Goal: Task Accomplishment & Management: Manage account settings

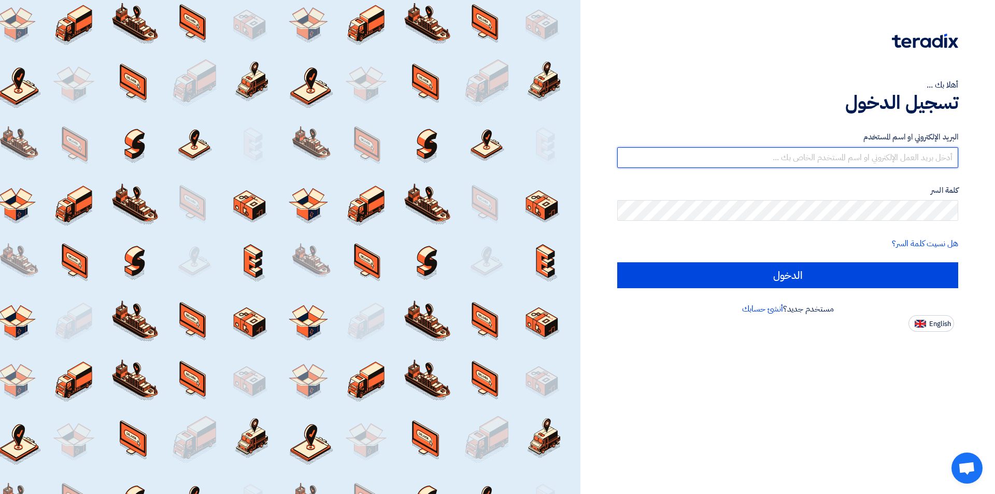
click at [739, 159] on input "text" at bounding box center [787, 157] width 341 height 21
drag, startPoint x: 827, startPoint y: 147, endPoint x: 828, endPoint y: 154, distance: 7.3
click at [827, 147] on input "text" at bounding box center [787, 157] width 341 height 21
click at [828, 160] on input "text" at bounding box center [787, 157] width 341 height 21
click at [760, 307] on link "أنشئ حسابك" at bounding box center [762, 309] width 41 height 12
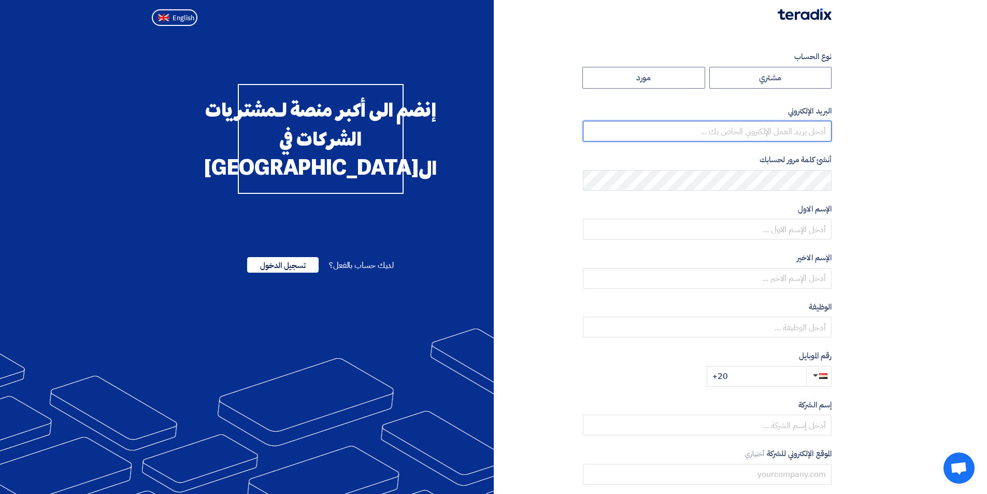
click at [775, 134] on input "email" at bounding box center [707, 131] width 249 height 21
click at [846, 142] on section "نوع الحساب مشتري مورد البريد الإلكتروني أنشئ كلمة مرور لحسابك الإسم الاول الإسم…" at bounding box center [493, 299] width 987 height 538
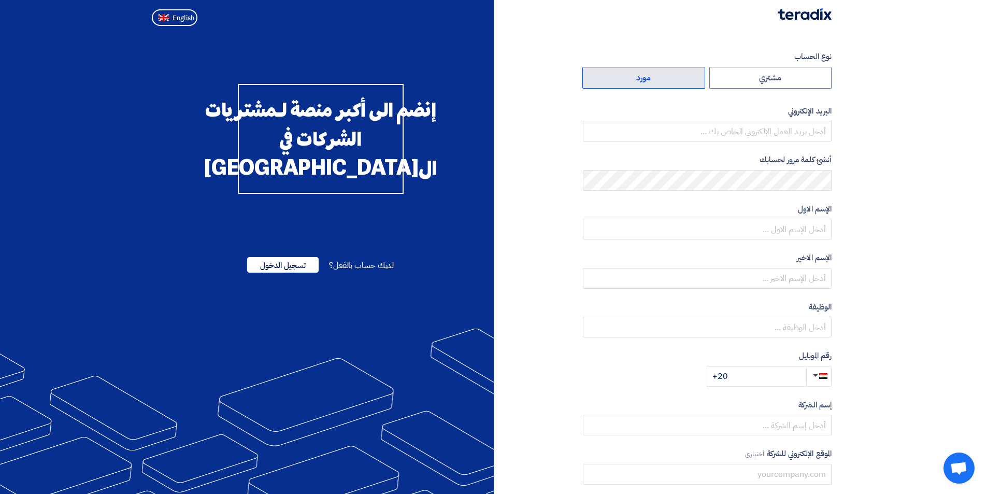
click at [683, 77] on label "مورد" at bounding box center [643, 78] width 123 height 22
click at [683, 77] on input "مورد" at bounding box center [644, 77] width 122 height 21
radio input "true"
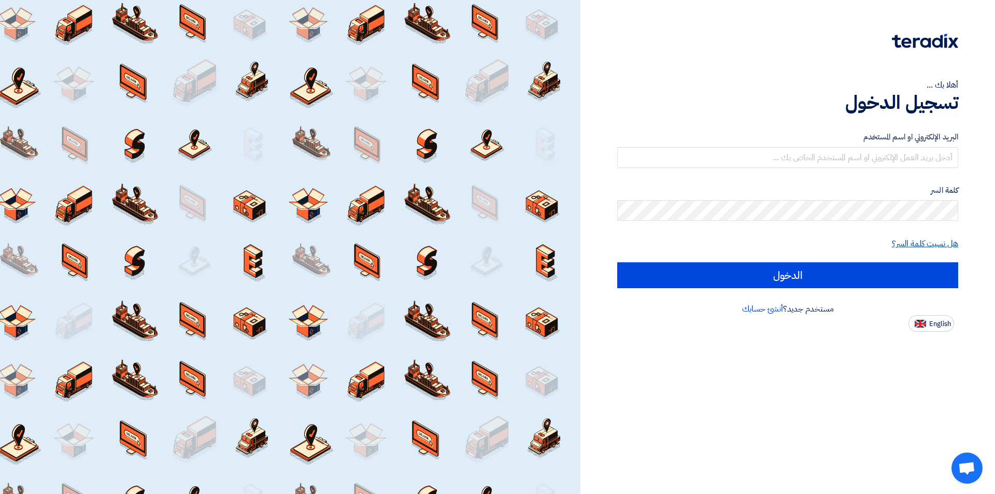
click at [918, 246] on link "هل نسيت كلمة السر؟" at bounding box center [925, 243] width 66 height 12
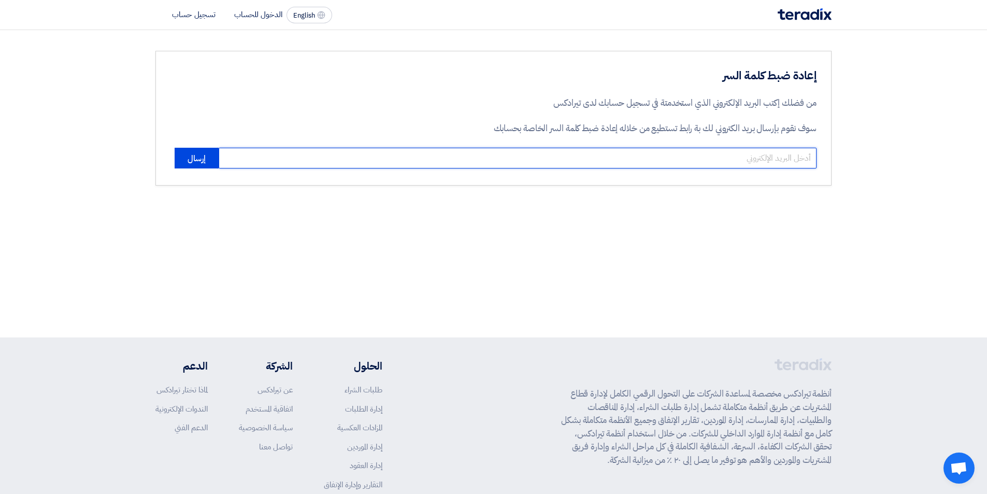
click at [659, 157] on input "email" at bounding box center [518, 158] width 598 height 21
paste input "[EMAIL_ADDRESS][DOMAIN_NAME]"
type input "[EMAIL_ADDRESS][DOMAIN_NAME]"
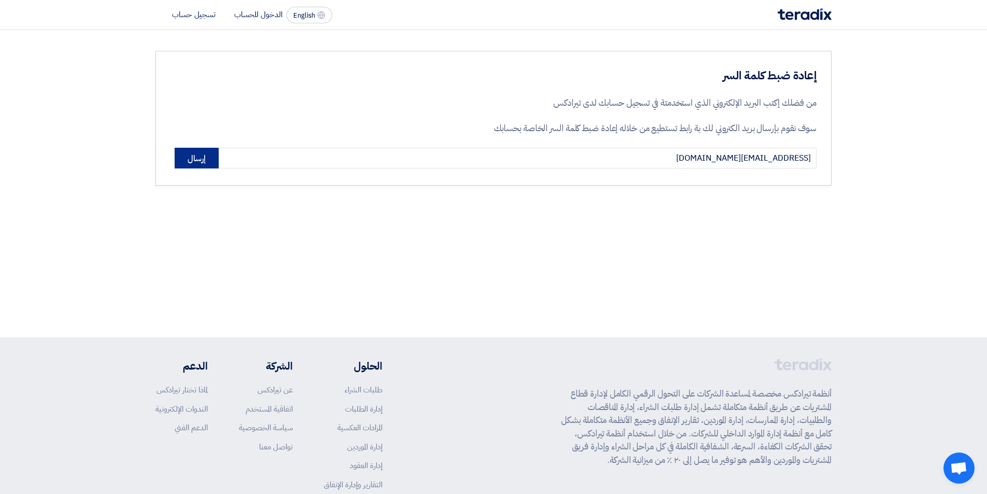
click at [206, 155] on button "إرسال" at bounding box center [197, 158] width 44 height 21
click at [272, 14] on li "الدخول للحساب" at bounding box center [258, 14] width 48 height 11
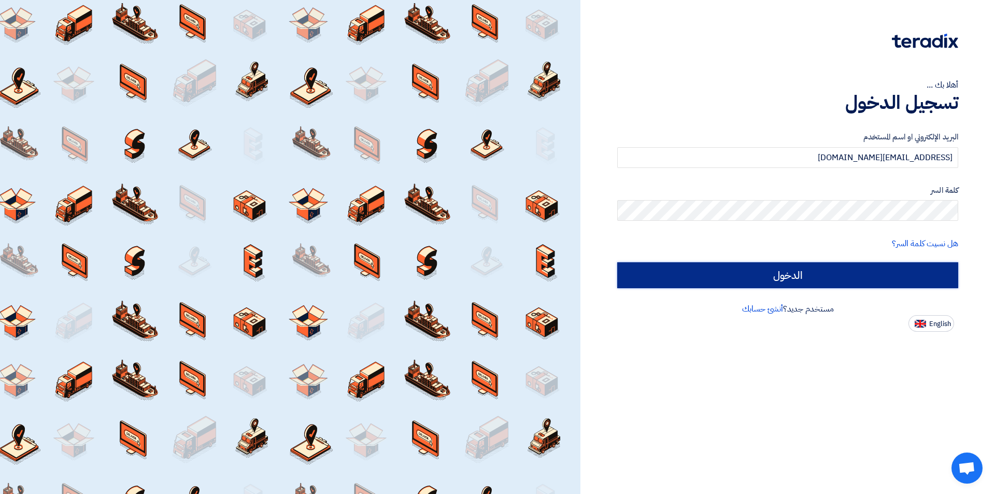
click at [864, 276] on input "الدخول" at bounding box center [787, 275] width 341 height 26
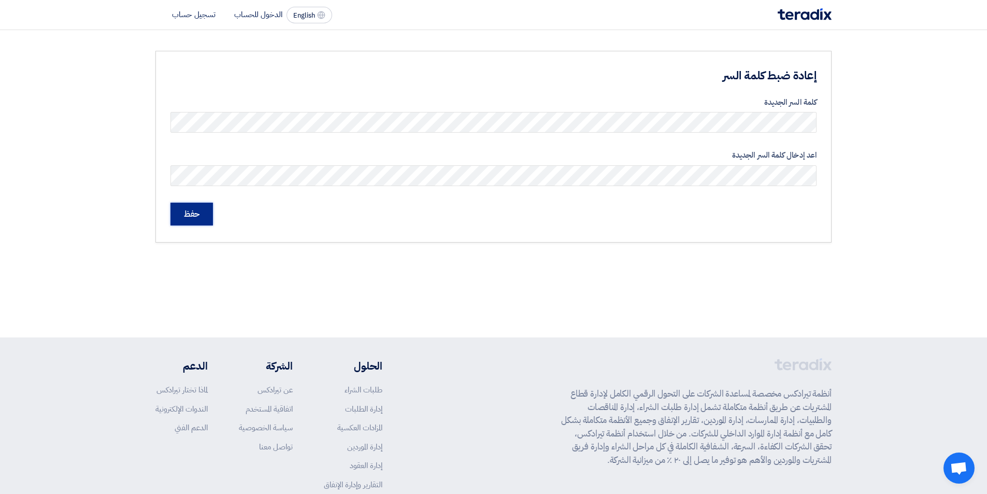
click at [192, 218] on input "حفظ" at bounding box center [191, 214] width 42 height 23
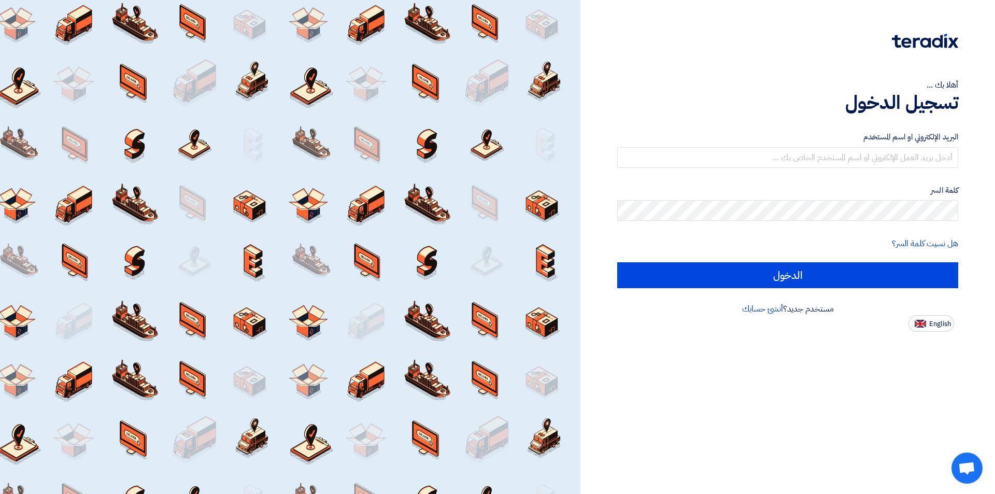
click at [185, 230] on div at bounding box center [290, 247] width 580 height 494
type input "[EMAIL_ADDRESS][DOMAIN_NAME]"
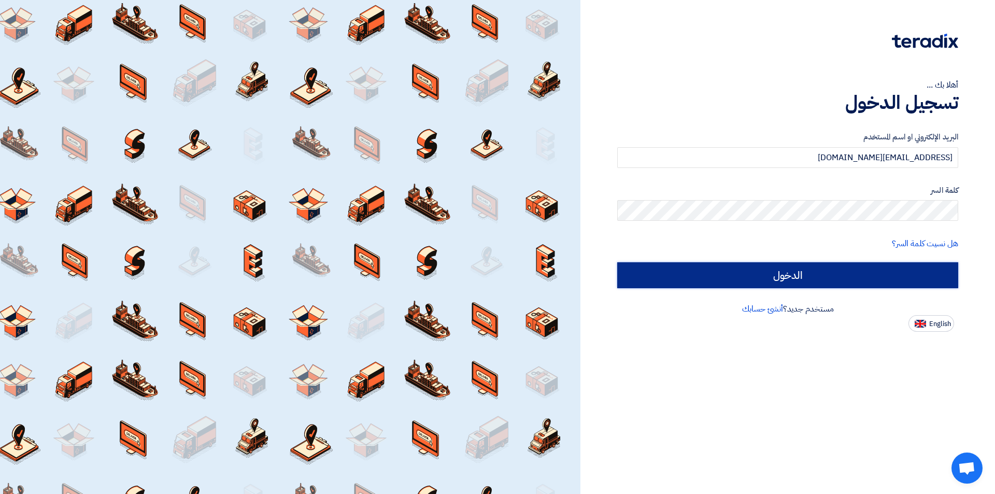
click at [828, 268] on input "الدخول" at bounding box center [787, 275] width 341 height 26
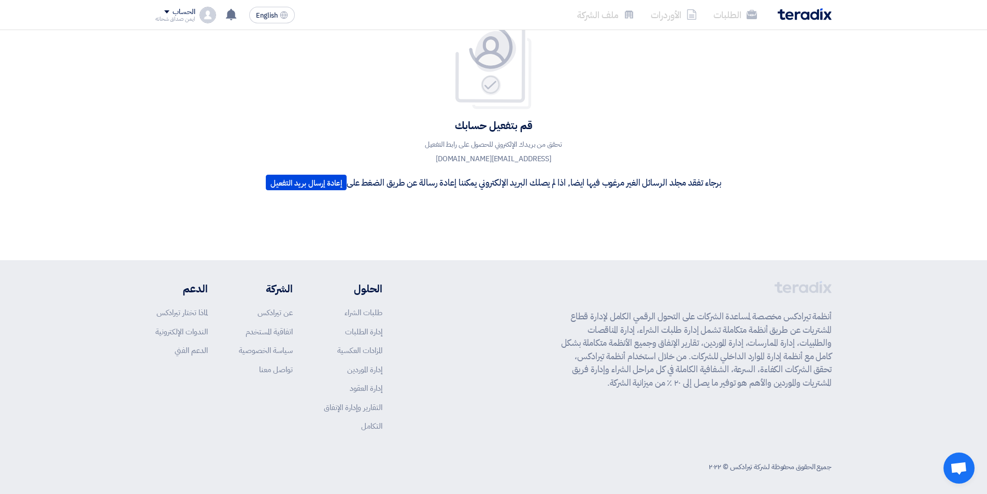
scroll to position [81, 0]
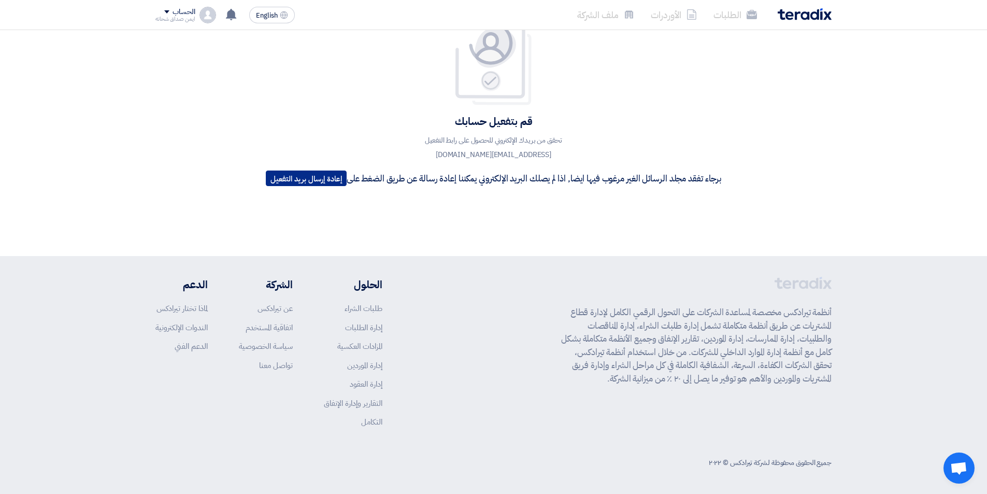
click at [310, 180] on button "إعادة إرسال بريد التفعيل" at bounding box center [306, 178] width 81 height 16
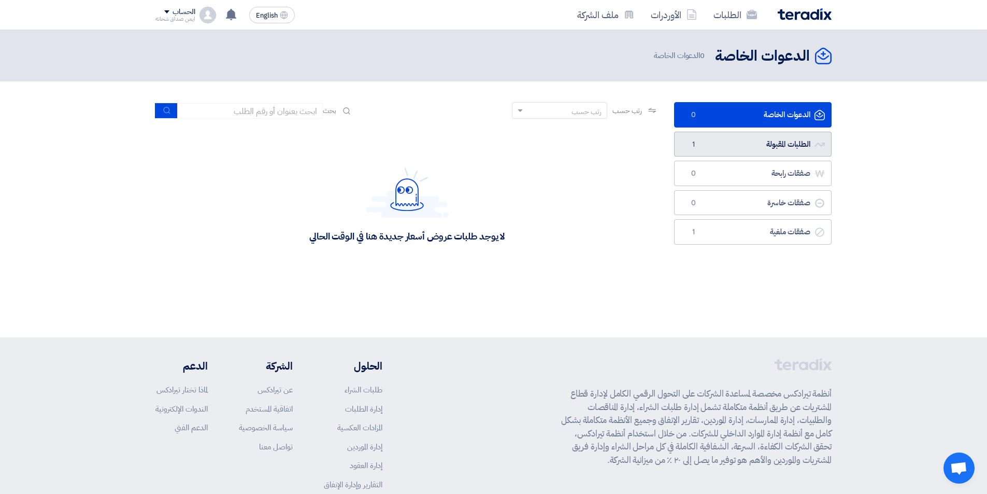
click at [724, 148] on link "الطلبات المقبولة الطلبات المقبولة 1" at bounding box center [753, 144] width 158 height 25
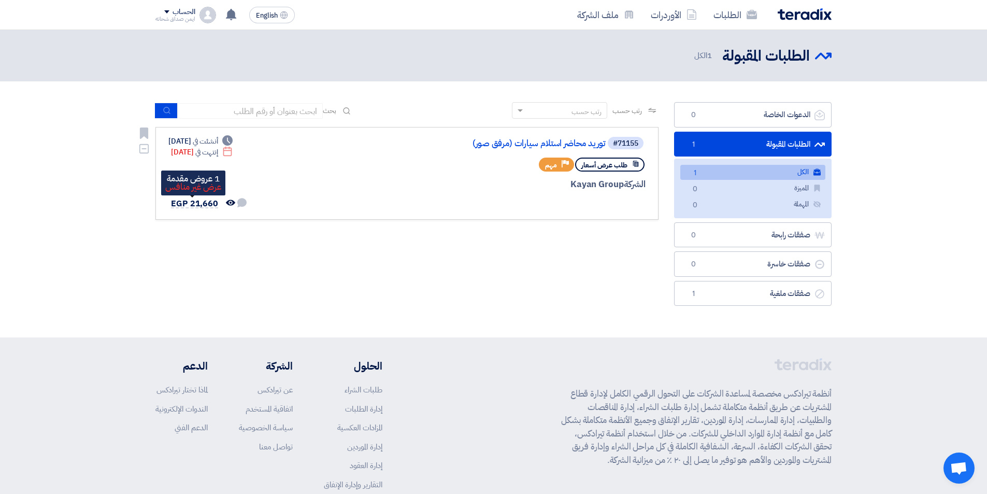
click at [208, 202] on span "EGP 21,660" at bounding box center [194, 203] width 47 height 12
click at [554, 143] on link "توريد محاضر استلام سيارات (مرفق صور)" at bounding box center [501, 143] width 207 height 9
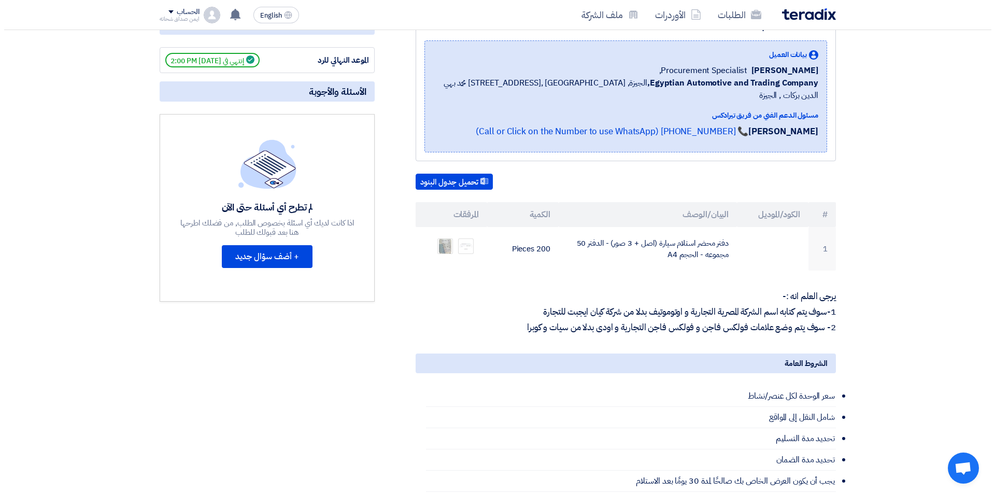
scroll to position [155, 0]
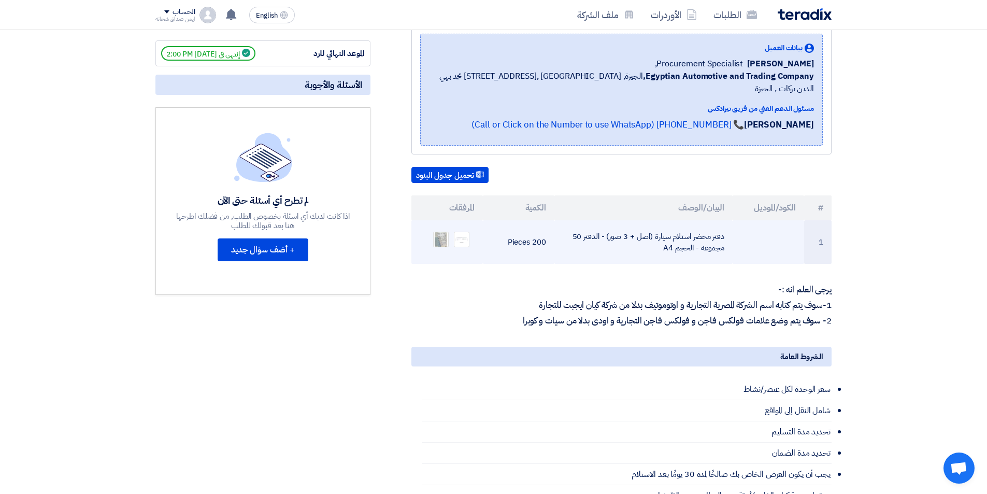
click at [488, 227] on td "200 Pieces" at bounding box center [518, 242] width 71 height 44
click at [463, 236] on img at bounding box center [461, 240] width 15 height 8
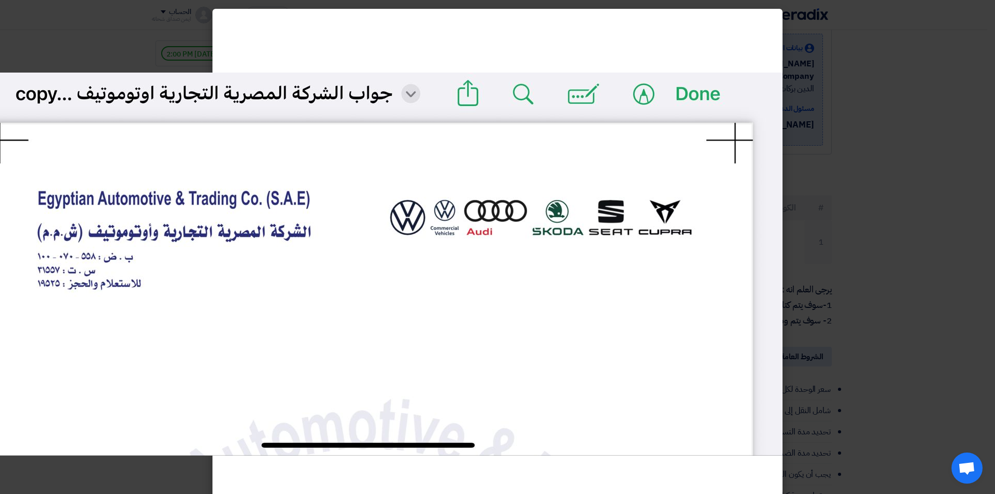
scroll to position [0, 0]
click at [695, 96] on img at bounding box center [367, 264] width 829 height 383
click at [855, 131] on modal-container at bounding box center [497, 247] width 995 height 494
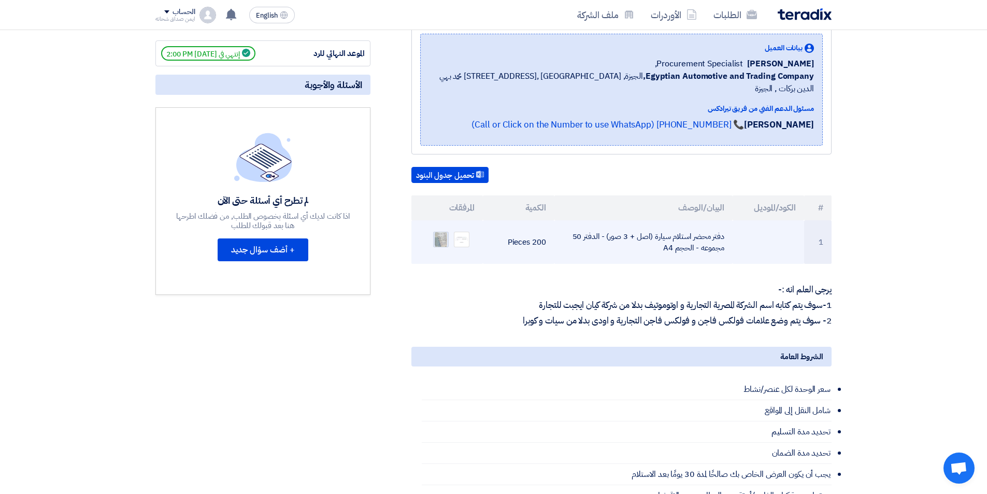
click at [442, 230] on img at bounding box center [441, 239] width 15 height 19
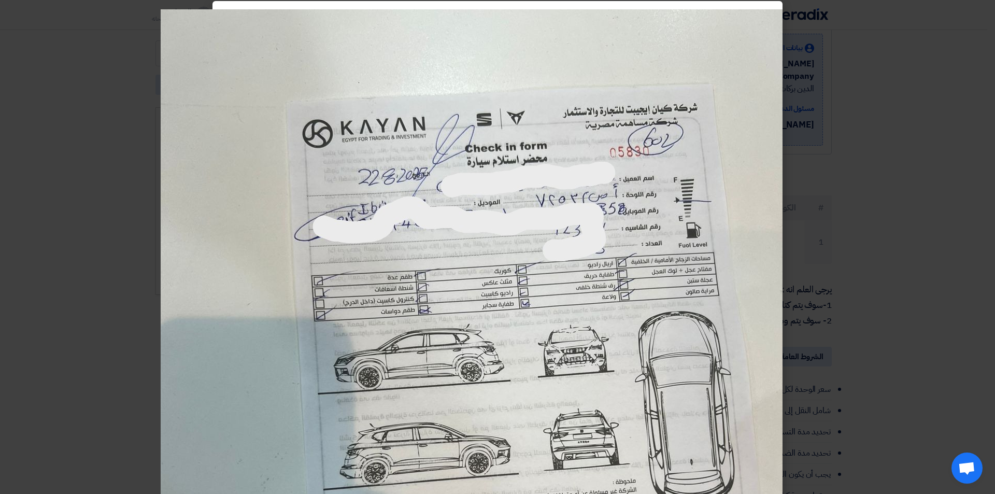
scroll to position [7, 0]
click at [832, 238] on modal-container at bounding box center [497, 247] width 995 height 494
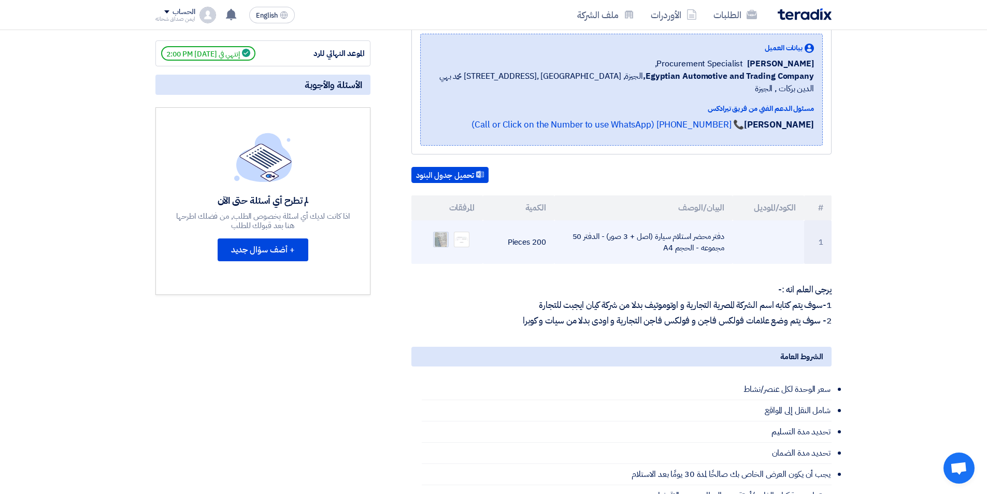
click at [439, 230] on img at bounding box center [441, 239] width 15 height 19
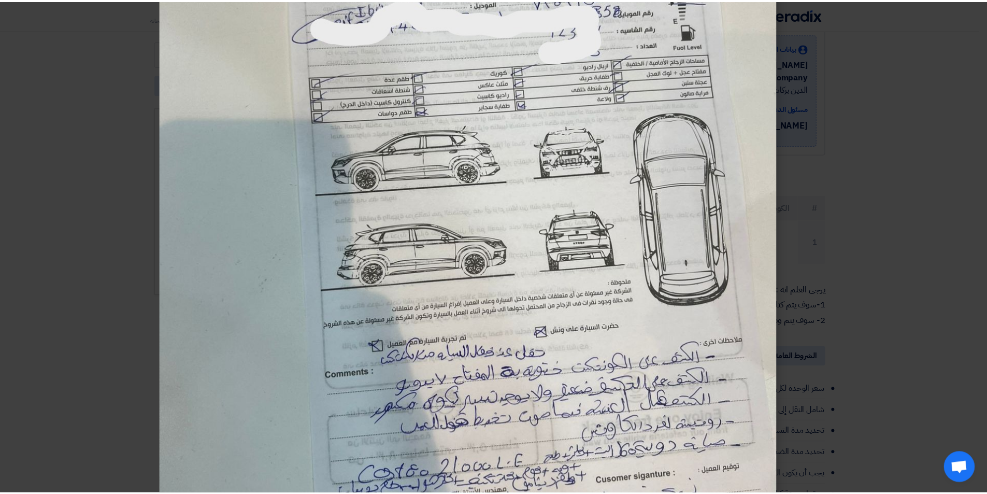
scroll to position [311, 0]
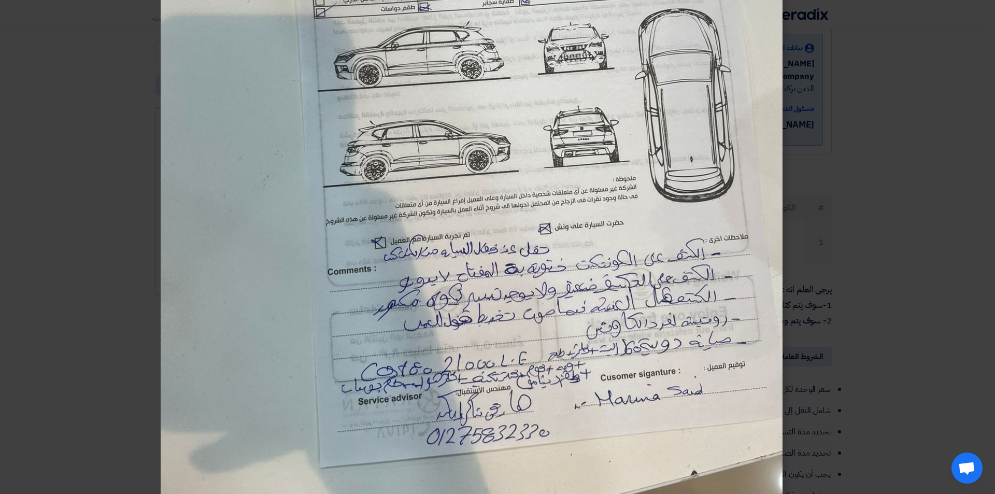
click at [887, 231] on modal-container at bounding box center [497, 247] width 995 height 494
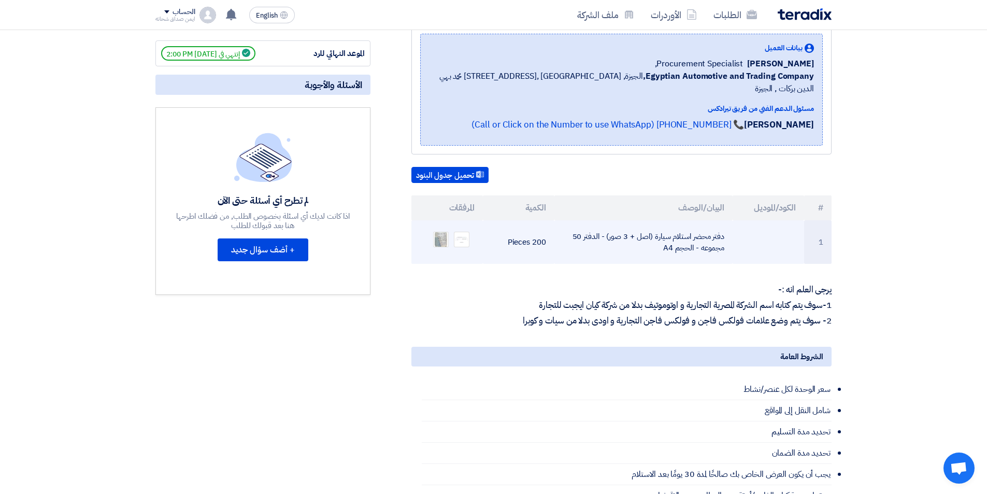
drag, startPoint x: 544, startPoint y: 233, endPoint x: 509, endPoint y: 231, distance: 35.3
click at [509, 231] on td "200 Pieces" at bounding box center [518, 242] width 71 height 44
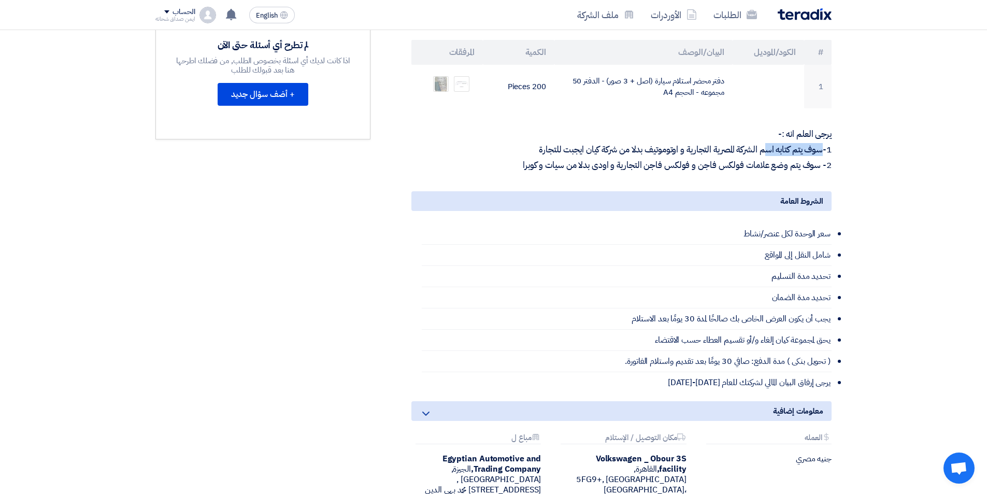
drag, startPoint x: 823, startPoint y: 135, endPoint x: 765, endPoint y: 139, distance: 58.2
click at [765, 145] on p "1-سوف يتم كتابه اسم الشركة المصرية التجارية و اوتوموتيف بدلا من شركة كيان ايجبت…" at bounding box center [621, 150] width 420 height 10
click at [802, 145] on p "1-سوف يتم كتابه اسم الشركة المصرية التجارية و اوتوموتيف بدلا من شركة كيان ايجبت…" at bounding box center [621, 150] width 420 height 10
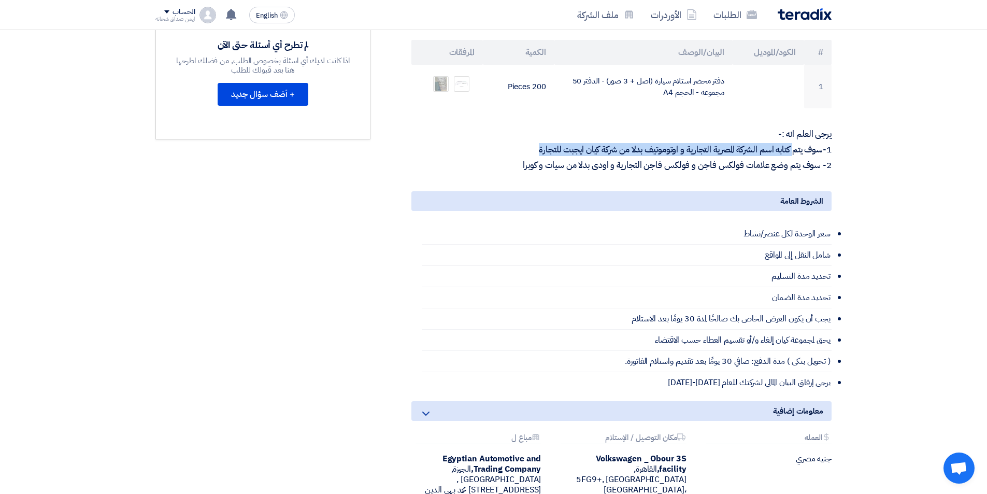
drag, startPoint x: 793, startPoint y: 137, endPoint x: 509, endPoint y: 136, distance: 283.9
click at [509, 145] on p "1-سوف يتم كتابه اسم الشركة المصرية التجارية و اوتوموتيف بدلا من شركة كيان ايجبت…" at bounding box center [621, 150] width 420 height 10
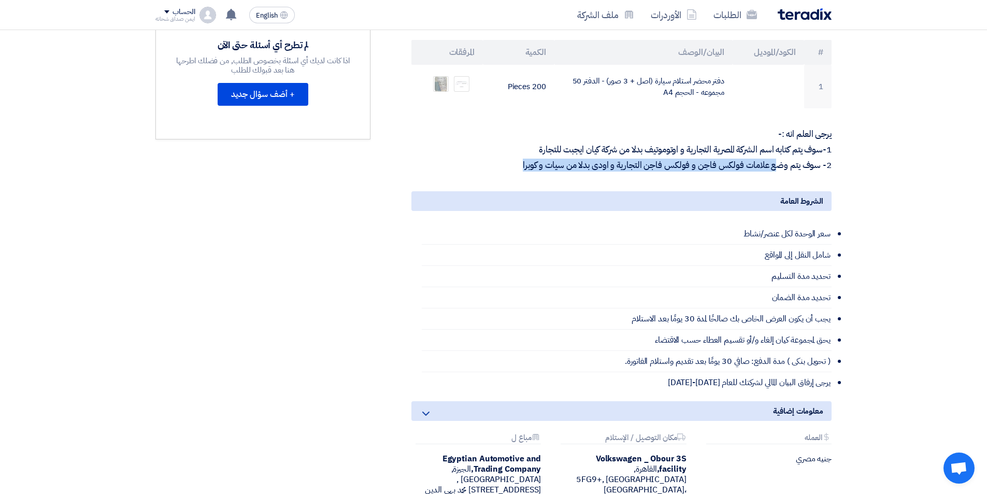
drag, startPoint x: 778, startPoint y: 155, endPoint x: 500, endPoint y: 157, distance: 277.2
click at [500, 160] on p "2- سوف يتم وضع علامات فولكس فاجن و فولكس فاجن التجارية و اودى بدلا من سيات و كو…" at bounding box center [621, 165] width 420 height 10
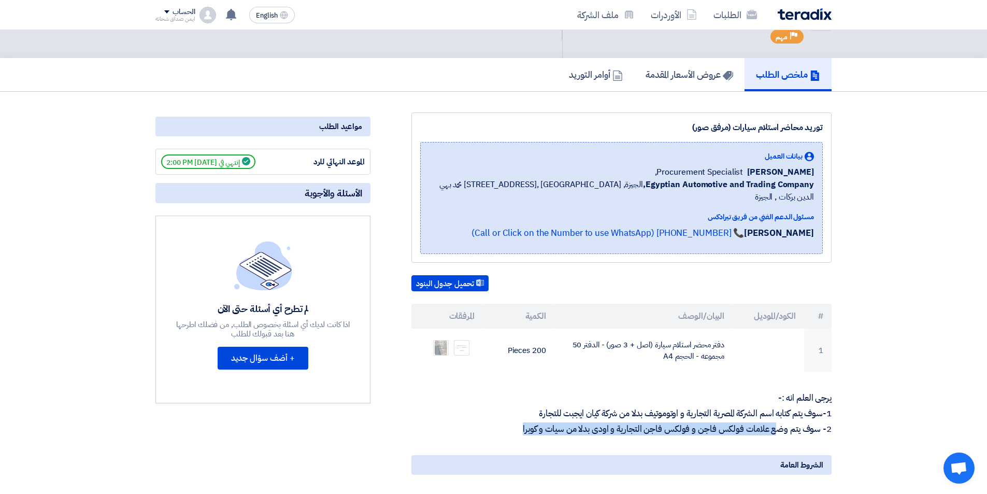
scroll to position [0, 0]
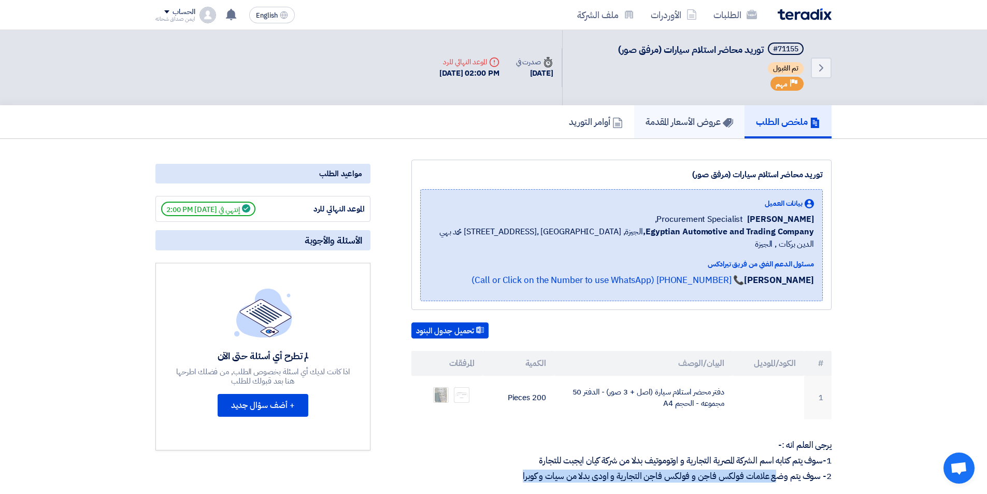
click at [696, 126] on h5 "عروض الأسعار المقدمة" at bounding box center [690, 122] width 88 height 12
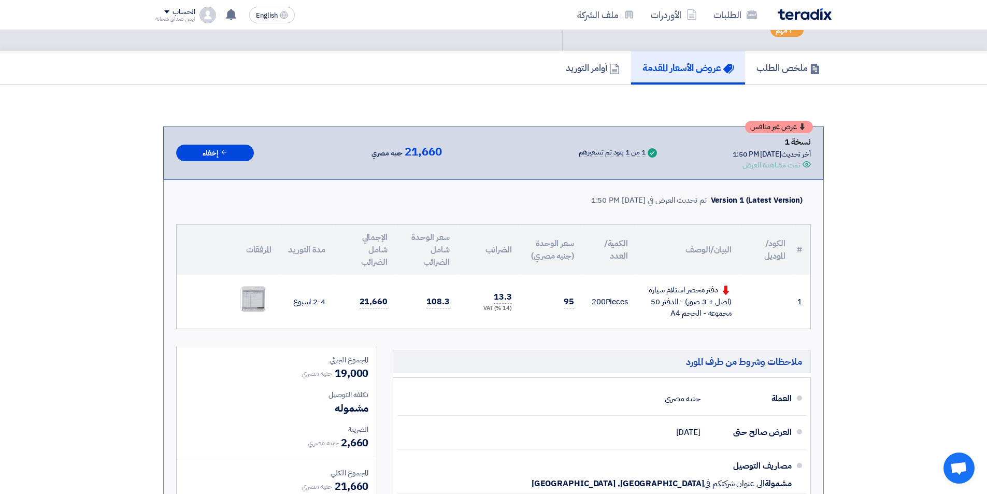
scroll to position [45, 0]
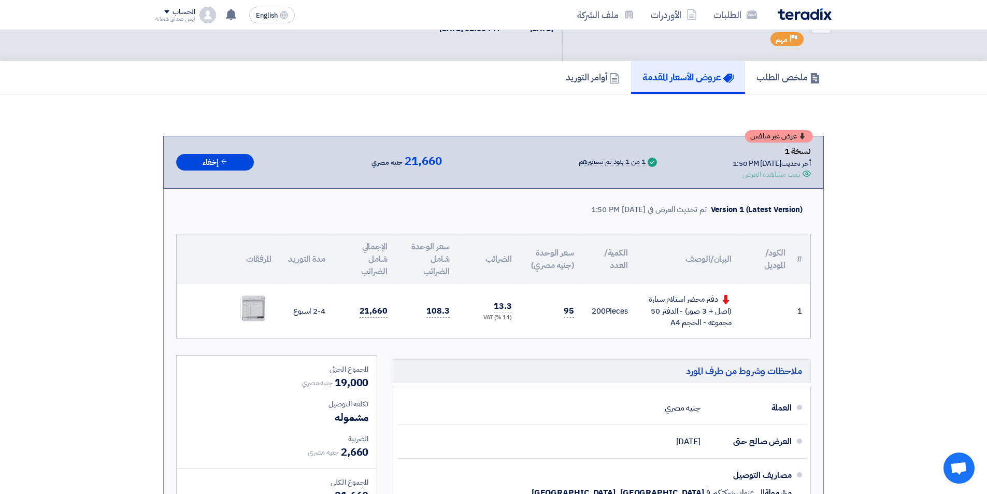
drag, startPoint x: 802, startPoint y: 171, endPoint x: 726, endPoint y: 170, distance: 75.7
click at [733, 170] on div "Offer is Seen تمت مشاهدة العرض" at bounding box center [772, 174] width 78 height 11
click at [603, 92] on link "أوامر التوريد" at bounding box center [592, 77] width 77 height 33
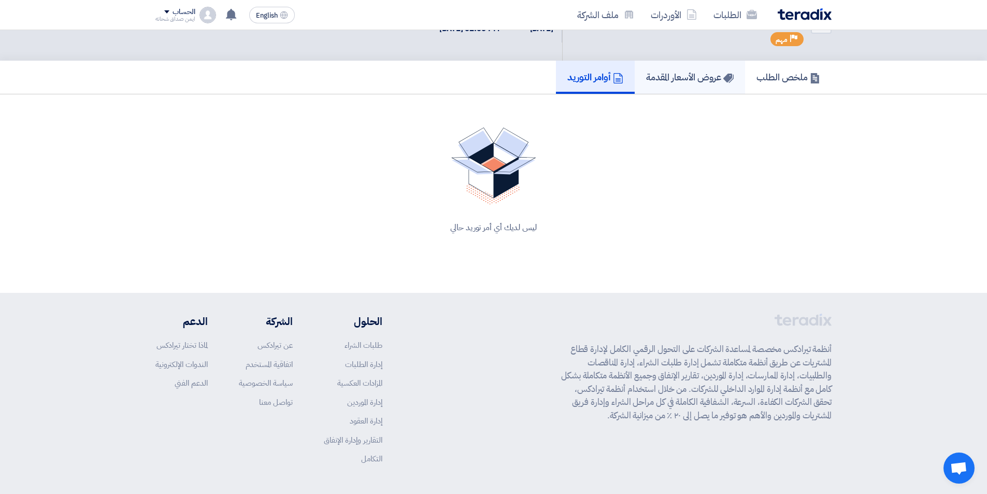
click at [666, 85] on link "عروض الأسعار المقدمة" at bounding box center [690, 77] width 110 height 33
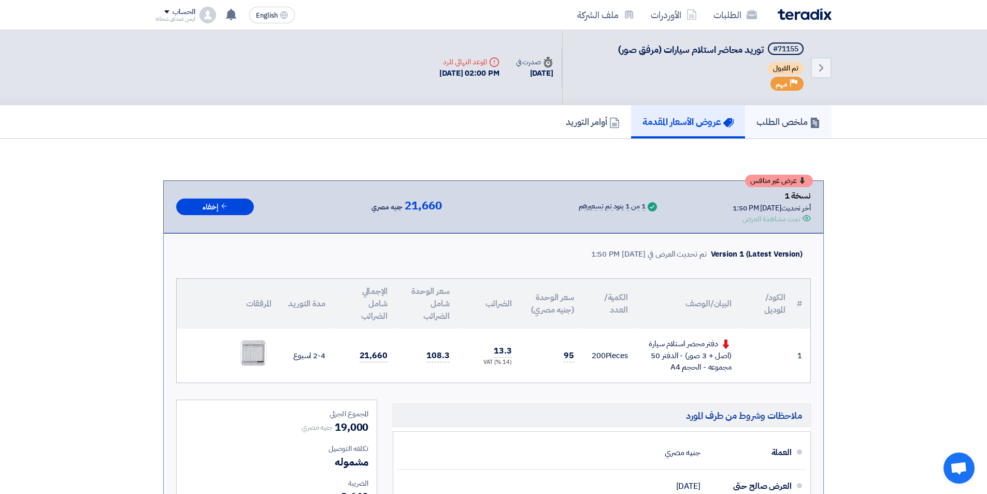
click at [779, 117] on h5 "ملخص الطلب" at bounding box center [788, 122] width 64 height 12
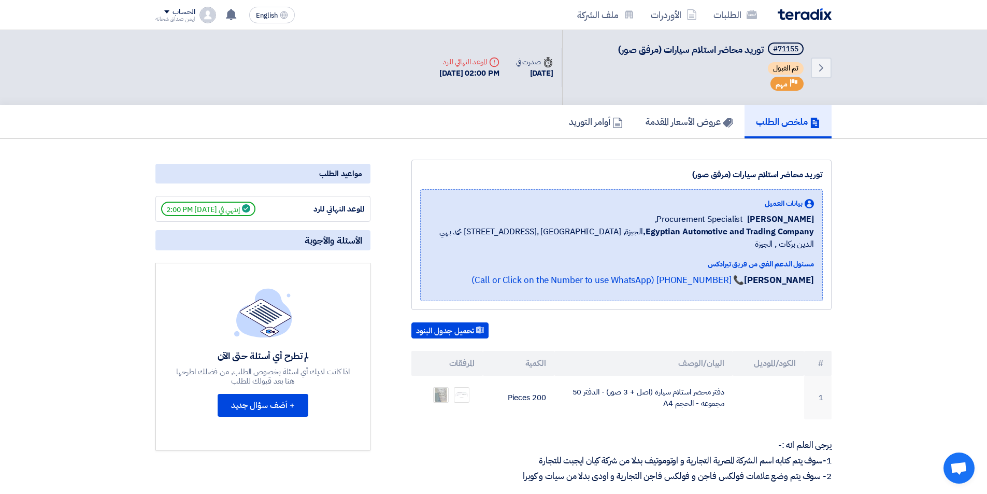
drag, startPoint x: 804, startPoint y: 16, endPoint x: 965, endPoint y: 124, distance: 194.1
click at [970, 122] on div "ملخص الطلب عروض الأسعار المقدمة أوامر التوريد" at bounding box center [493, 122] width 987 height 34
click at [714, 274] on link "📞 +201114234464 (Call or Click on the Number to use WhatsApp)" at bounding box center [607, 280] width 273 height 13
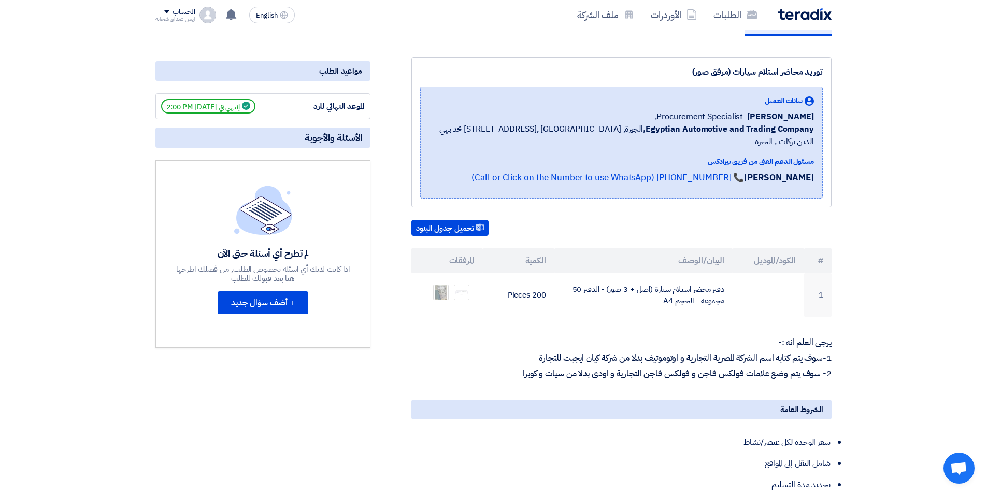
scroll to position [104, 0]
click at [467, 219] on button "تحميل جدول البنود" at bounding box center [449, 227] width 77 height 17
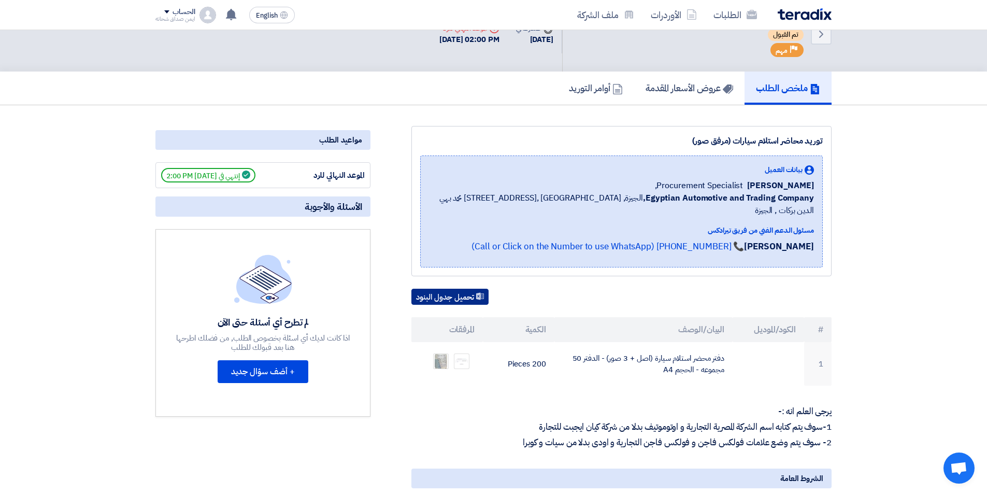
scroll to position [52, 0]
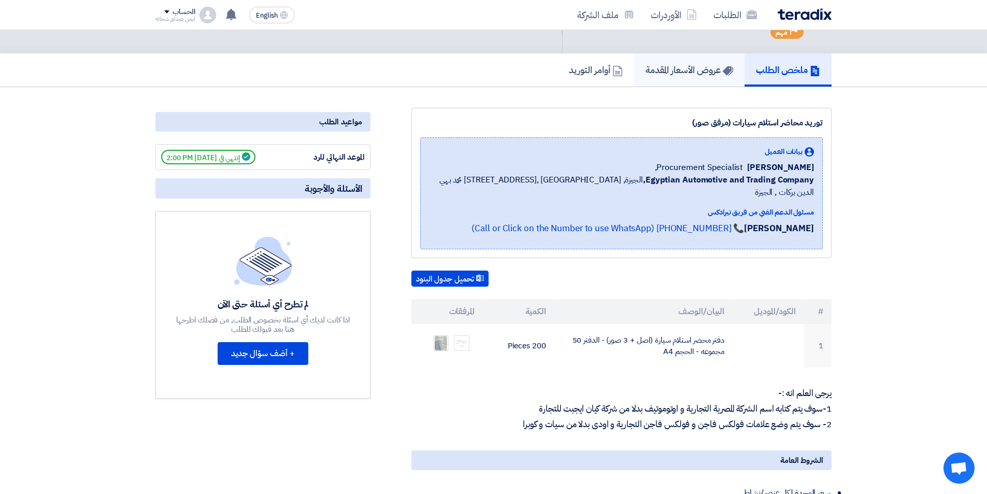
click at [695, 76] on h5 "عروض الأسعار المقدمة" at bounding box center [690, 70] width 88 height 12
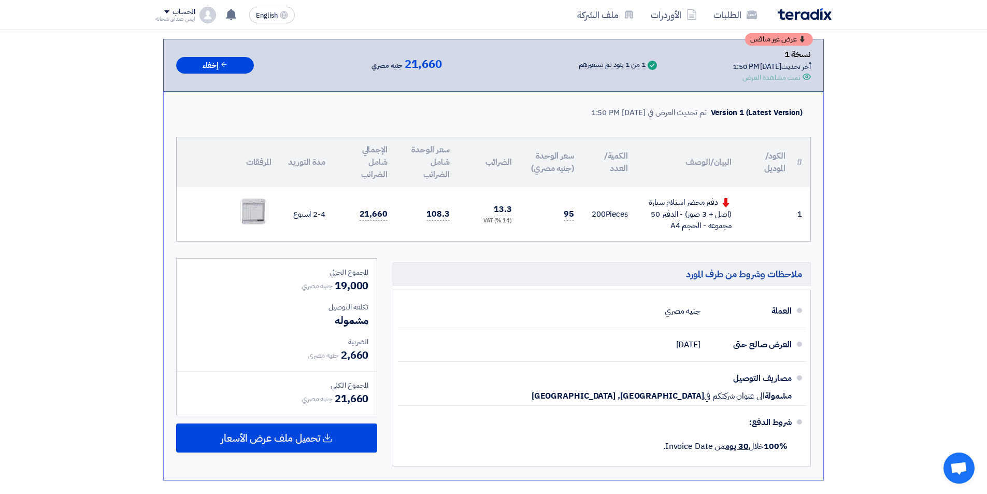
scroll to position [141, 0]
click at [952, 66] on section "عرض غير منافس نسخة 1 أخر تحديث 26 Aug 2025, 1:50 PM Offer is Seen تمت مشاهدة ال…" at bounding box center [493, 260] width 987 height 524
drag, startPoint x: 717, startPoint y: 202, endPoint x: 664, endPoint y: 231, distance: 60.3
click at [664, 231] on div "دفتر محضر استلام سيارة (اصل + 3 صور) - الدفتر 50 مجموعه - الحجم A4" at bounding box center [688, 214] width 87 height 35
copy div "دفتر محضر استلام سيارة (اصل + 3 صور) - الدفتر 50 مجموعه - الحجم A4"
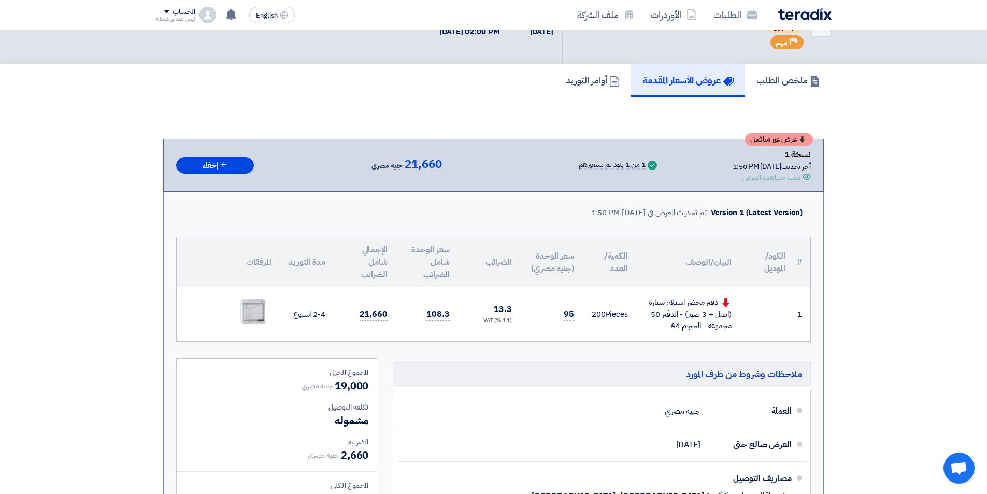
scroll to position [37, 0]
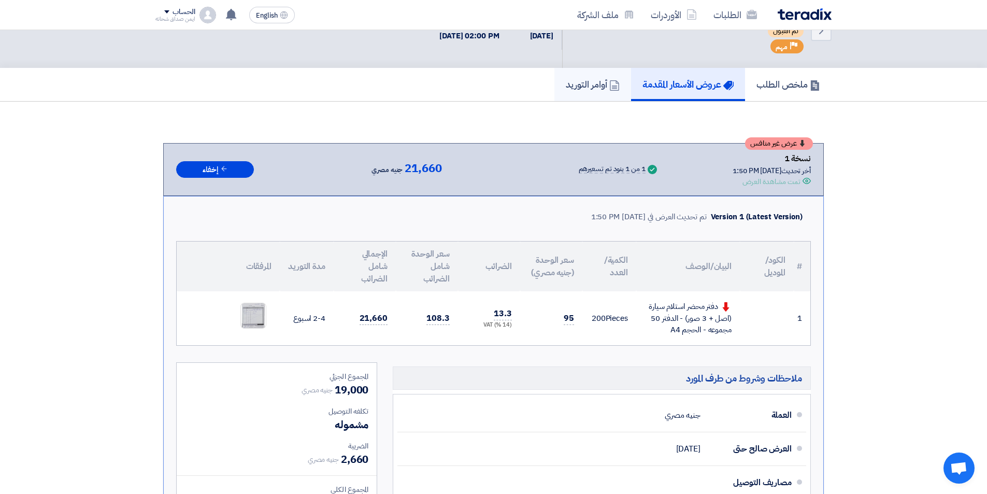
click at [589, 79] on h5 "أوامر التوريد" at bounding box center [593, 84] width 54 height 12
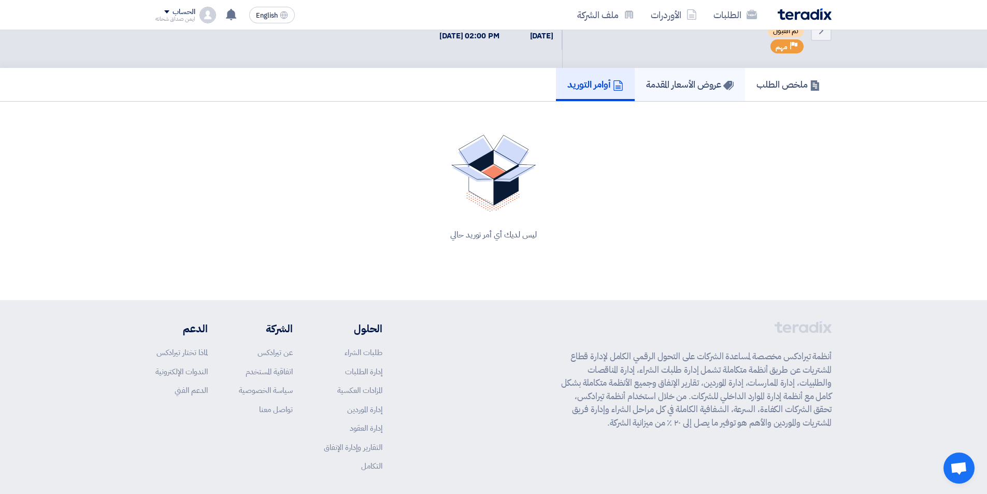
click at [681, 82] on h5 "عروض الأسعار المقدمة" at bounding box center [690, 84] width 88 height 12
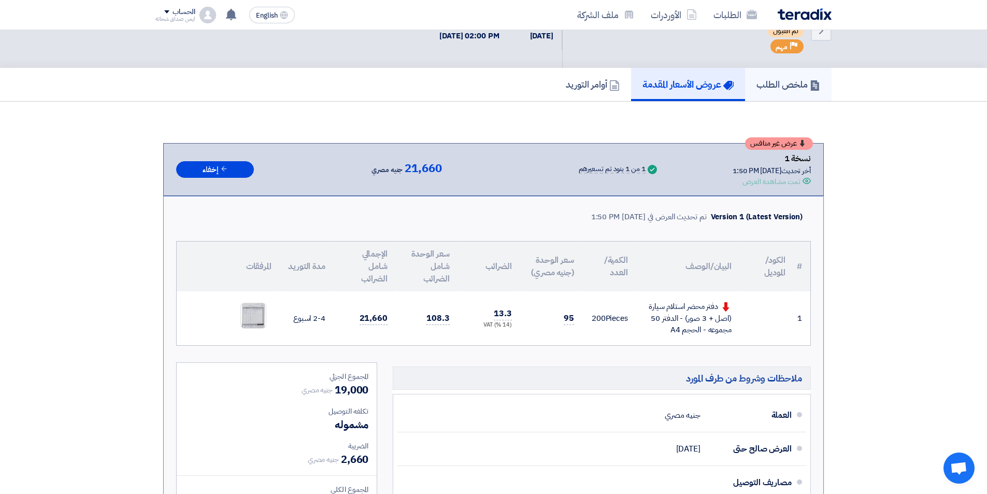
click at [764, 90] on h5 "ملخص الطلب" at bounding box center [788, 84] width 64 height 12
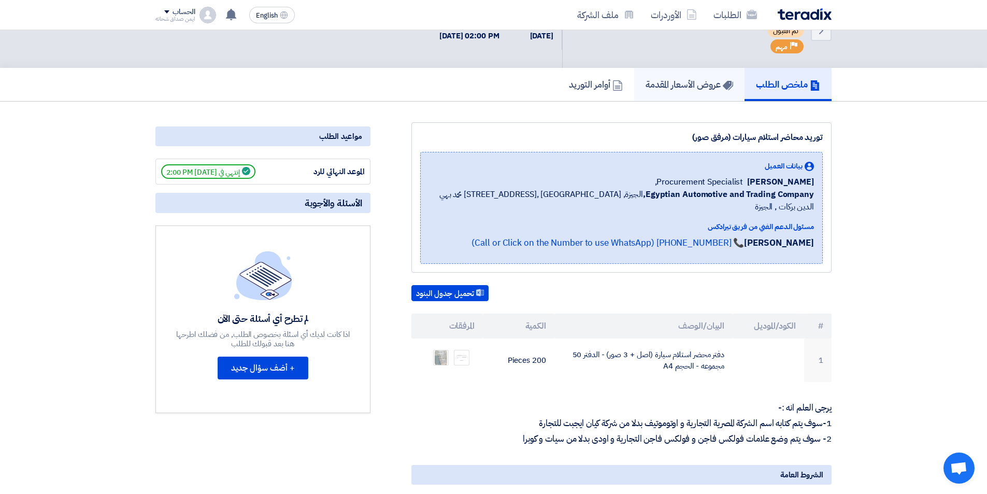
click at [709, 87] on h5 "عروض الأسعار المقدمة" at bounding box center [690, 84] width 88 height 12
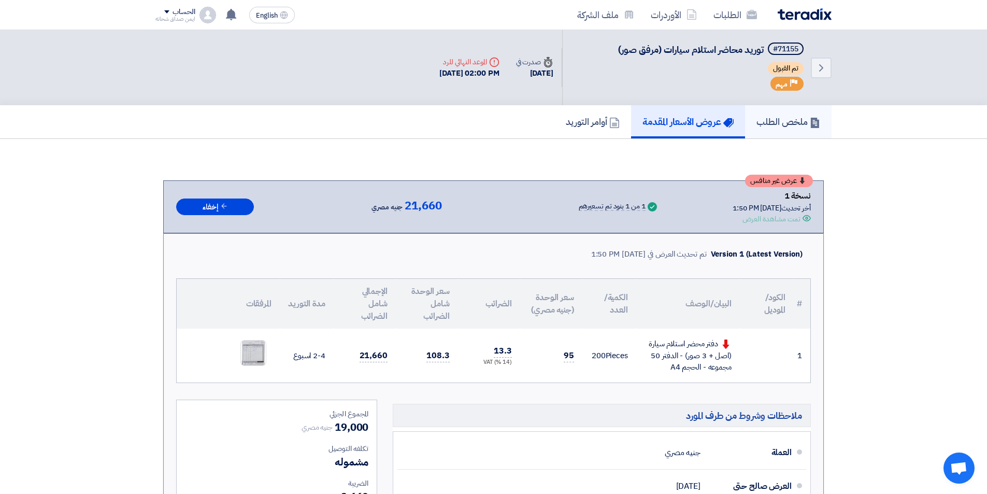
click at [770, 121] on h5 "ملخص الطلب" at bounding box center [788, 122] width 64 height 12
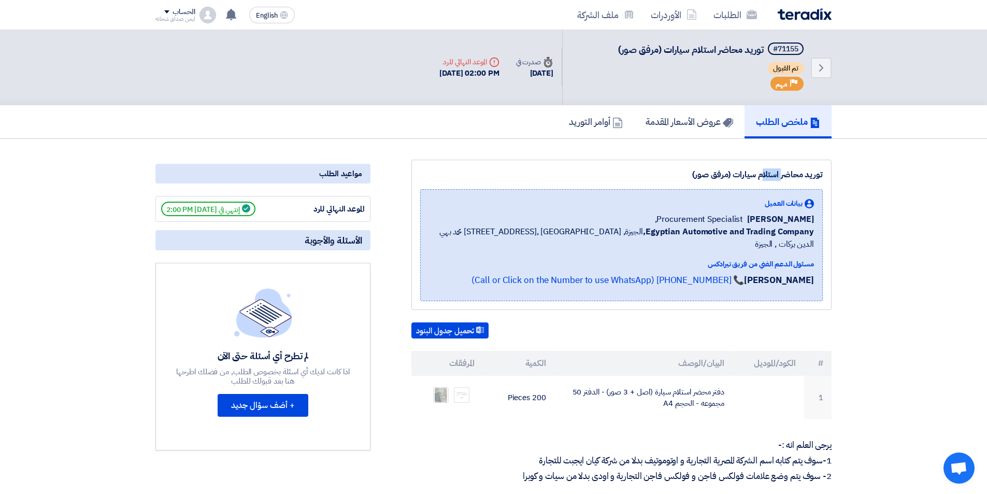
drag, startPoint x: 818, startPoint y: 173, endPoint x: 795, endPoint y: 175, distance: 22.9
click at [795, 175] on div "توريد محاضر استلام سيارات (مرفق صور)" at bounding box center [621, 174] width 403 height 12
click at [789, 178] on div "توريد محاضر استلام سيارات (مرفق صور)" at bounding box center [621, 174] width 403 height 12
drag, startPoint x: 822, startPoint y: 174, endPoint x: 734, endPoint y: 170, distance: 87.6
click at [734, 170] on div "توريد محاضر استلام سيارات (مرفق صور)" at bounding box center [621, 174] width 403 height 12
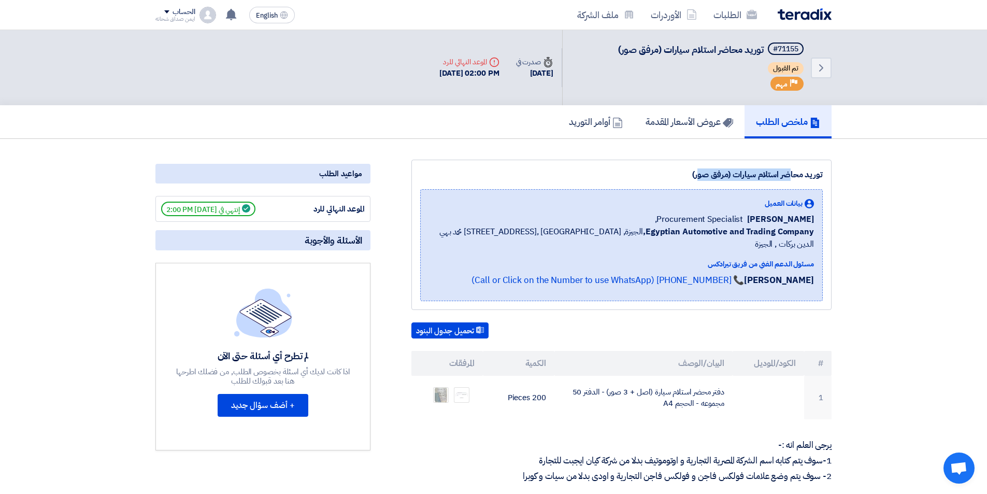
copy div "توريد محاضر استلام سيارات"
click at [795, 15] on img at bounding box center [805, 14] width 54 height 12
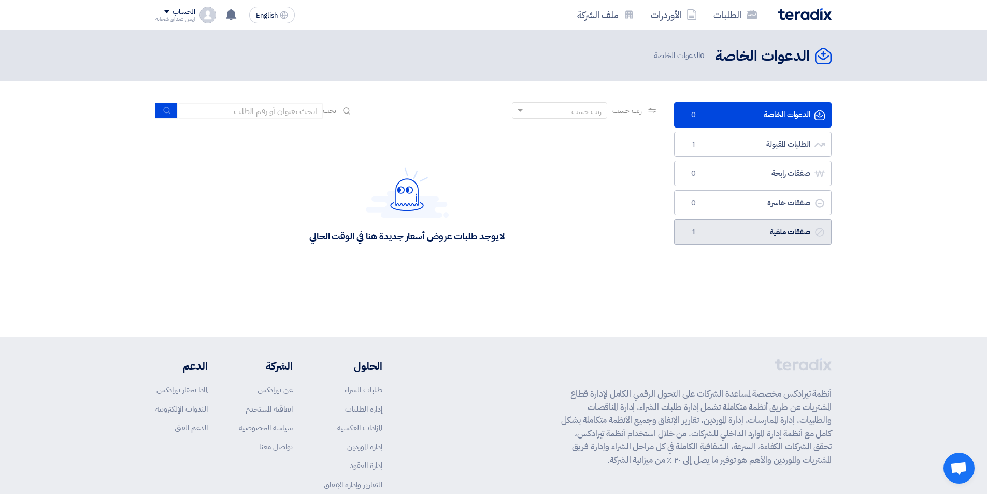
click at [743, 231] on link "صفقات ملغية صفقات ملغية 1" at bounding box center [753, 231] width 158 height 25
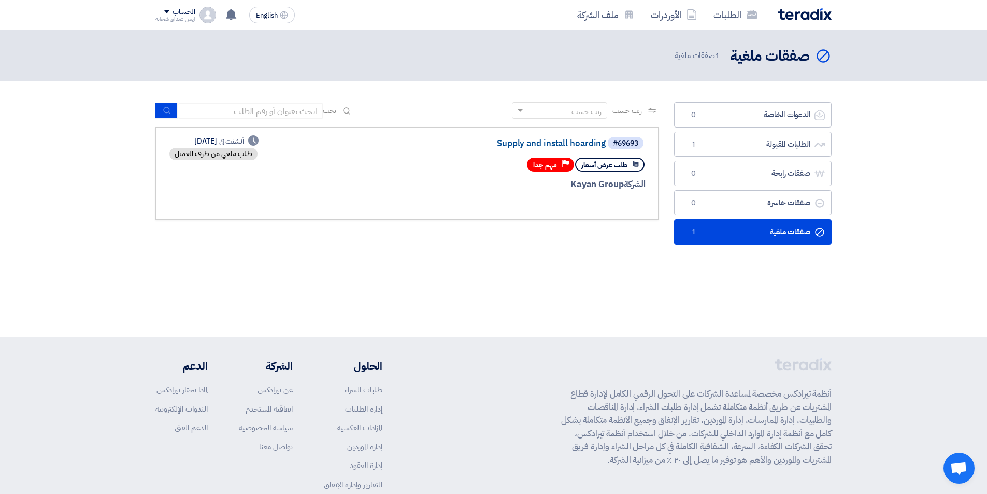
click at [572, 140] on link "Supply and install hoarding" at bounding box center [501, 143] width 207 height 9
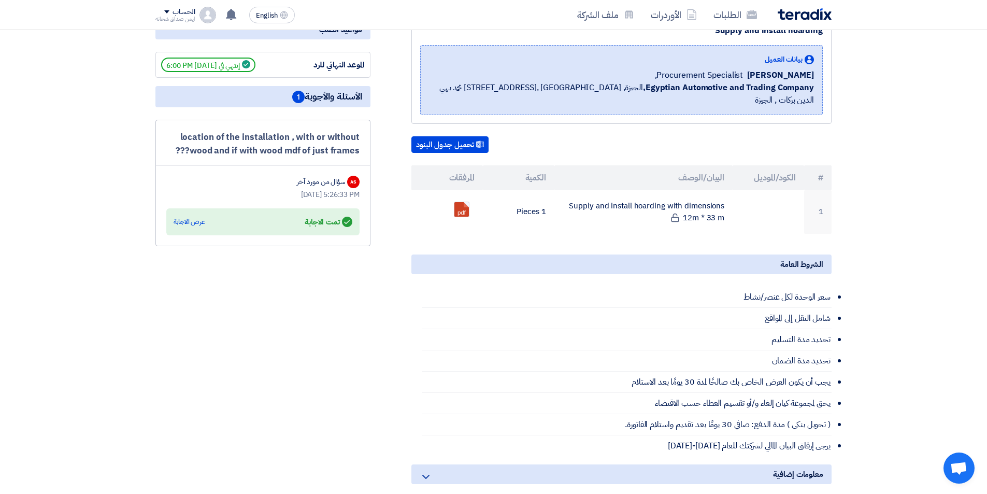
scroll to position [155, 0]
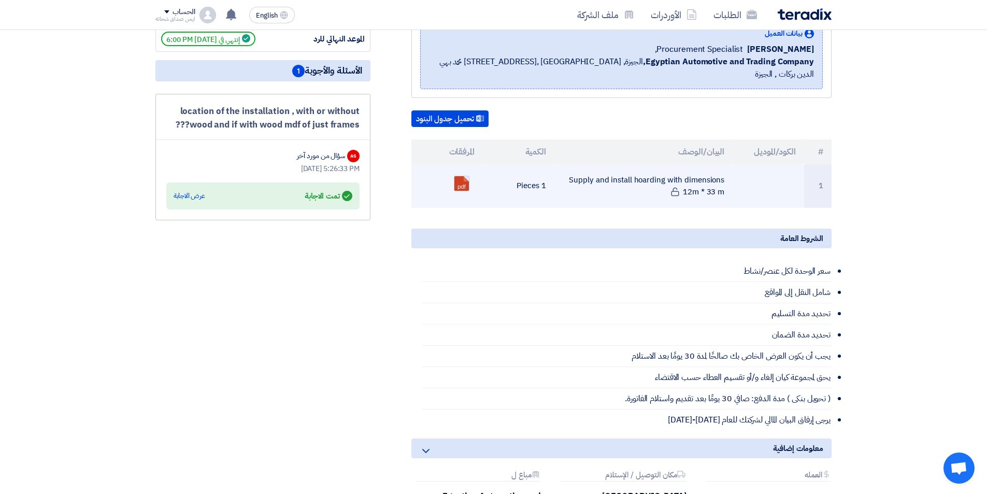
click at [465, 176] on link at bounding box center [495, 207] width 83 height 62
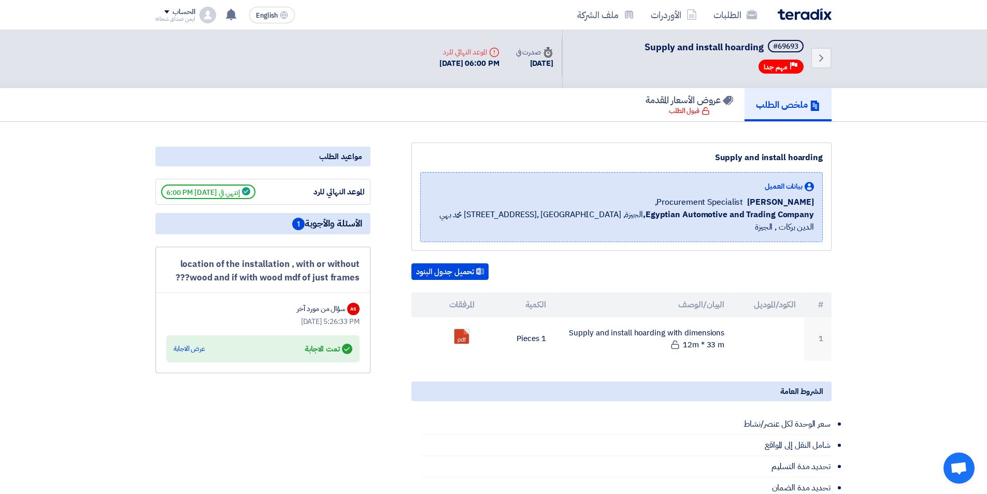
scroll to position [0, 0]
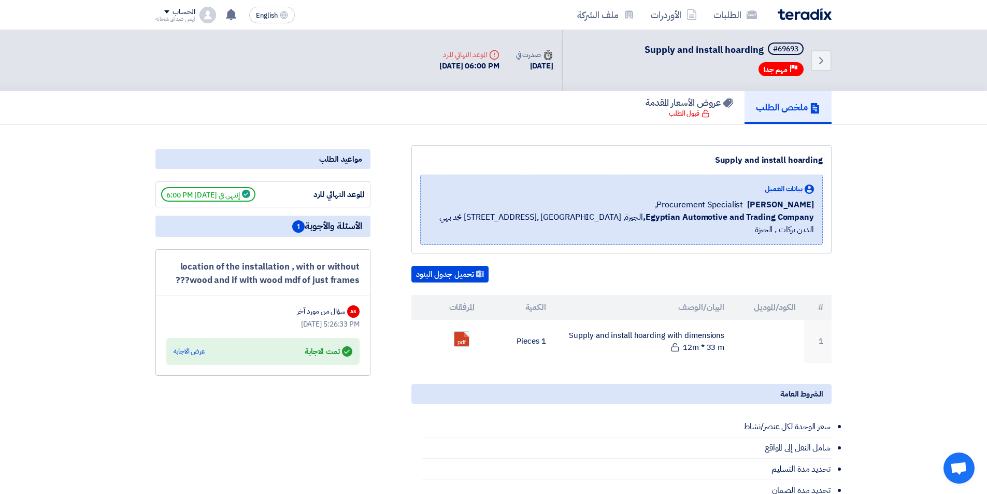
click at [309, 222] on span "الأسئلة والأجوبة 1" at bounding box center [327, 226] width 70 height 13
click at [332, 266] on div "location of the installation , with or without wood and if with wood mdf of jus…" at bounding box center [262, 273] width 193 height 26
click at [199, 351] on div "عرض الاجابة" at bounding box center [190, 351] width 32 height 10
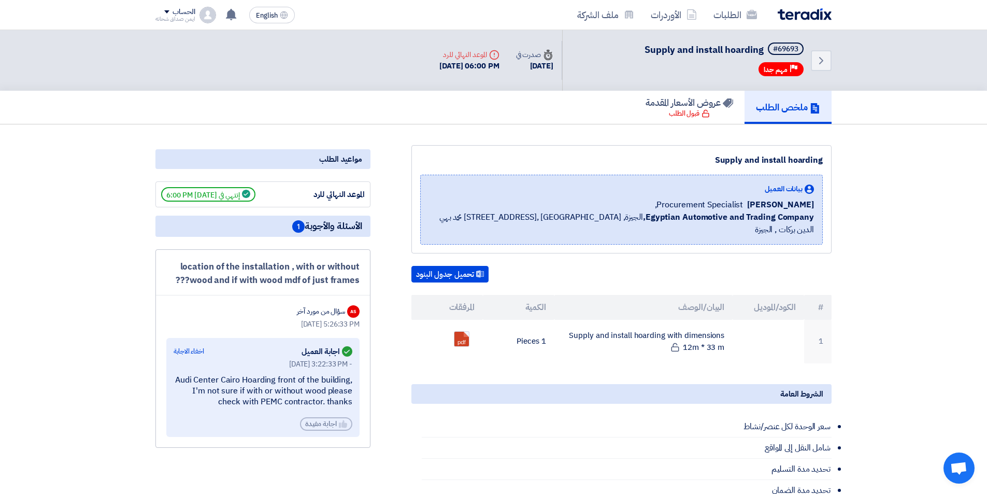
click at [813, 16] on img at bounding box center [805, 14] width 54 height 12
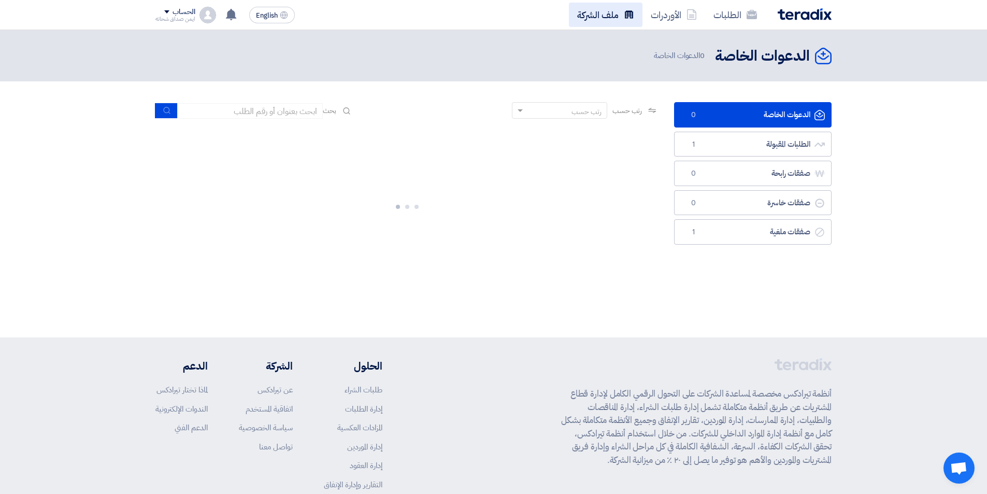
click at [601, 24] on link "ملف الشركة" at bounding box center [606, 15] width 74 height 24
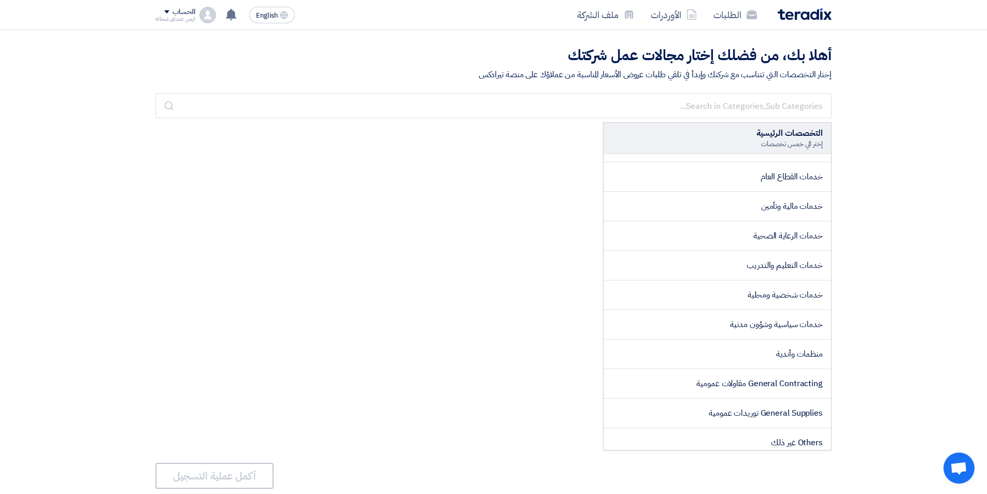
scroll to position [1594, 0]
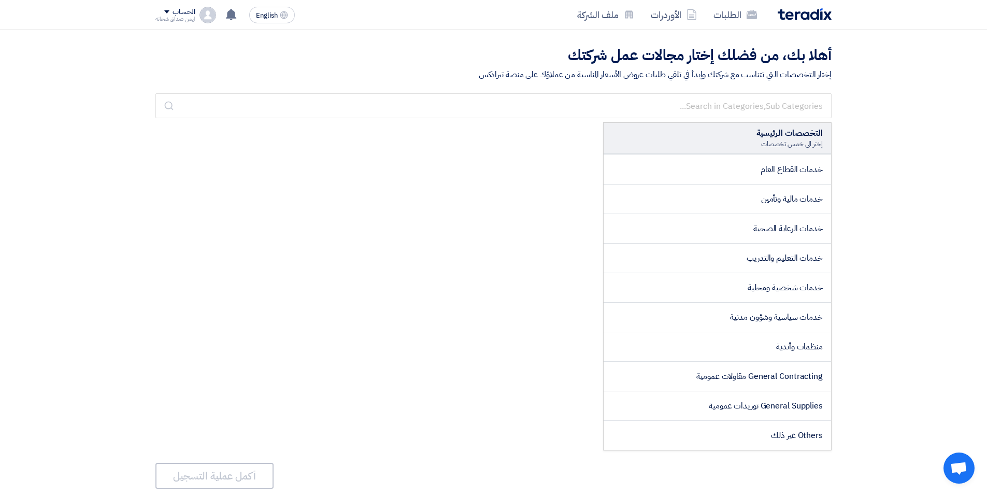
click at [173, 14] on div "الحساب" at bounding box center [184, 12] width 22 height 9
click at [372, 41] on section "أهلا بك، من فضلك إختار مجالات عمل شركتك إختار التخصصات التي تتناسب مع شركتك وإب…" at bounding box center [493, 59] width 987 height 59
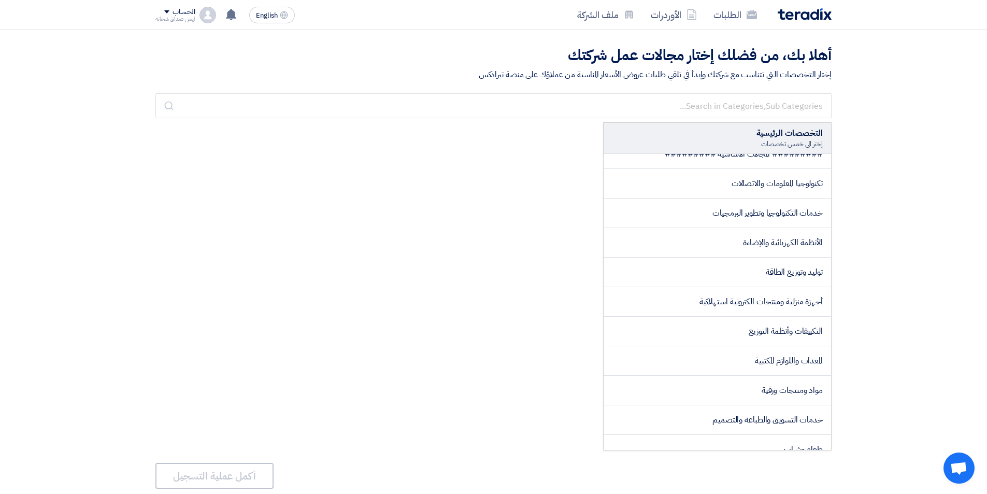
scroll to position [0, 0]
